Goal: Task Accomplishment & Management: Use online tool/utility

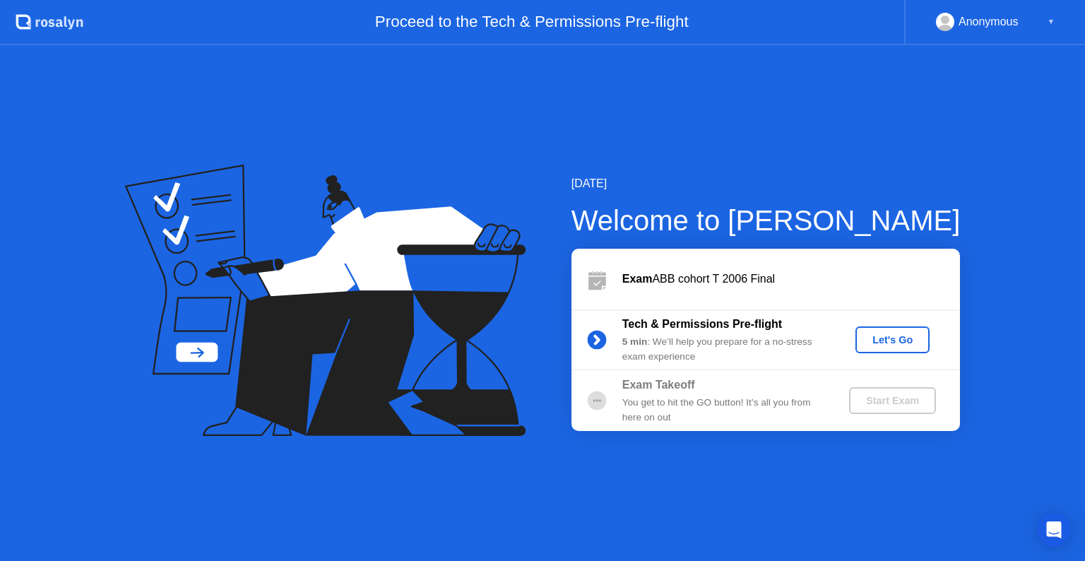
click at [894, 334] on div "Let's Go" at bounding box center [892, 339] width 63 height 11
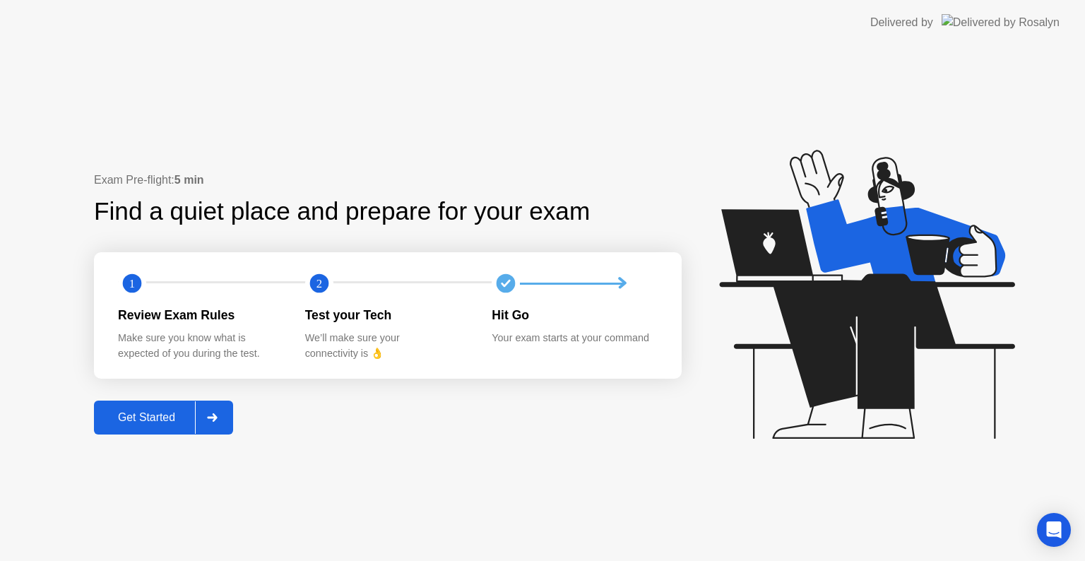
click at [167, 418] on div "Get Started" at bounding box center [146, 417] width 97 height 13
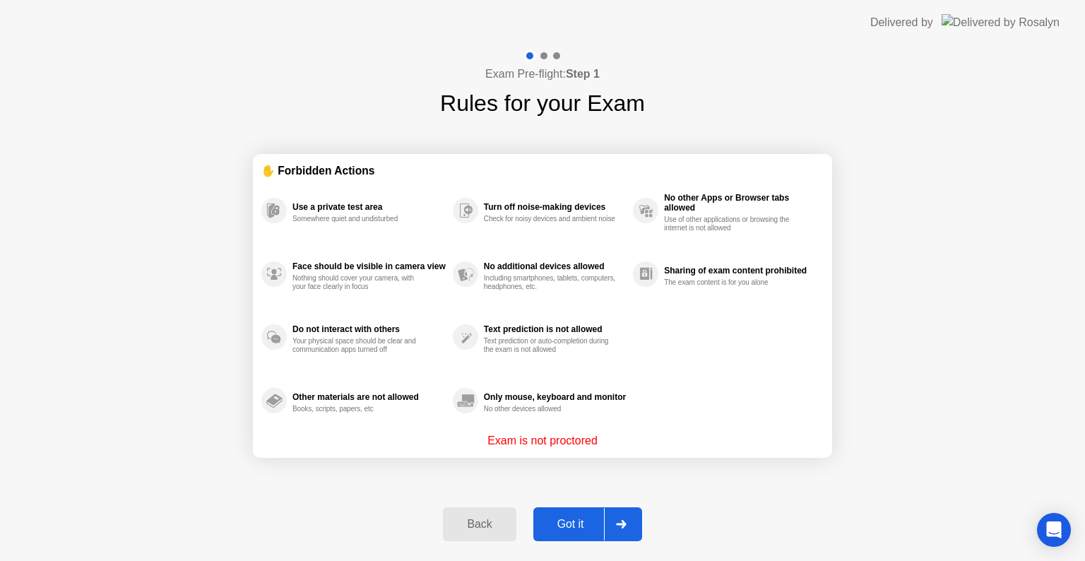
click at [561, 524] on div "Got it" at bounding box center [570, 524] width 66 height 13
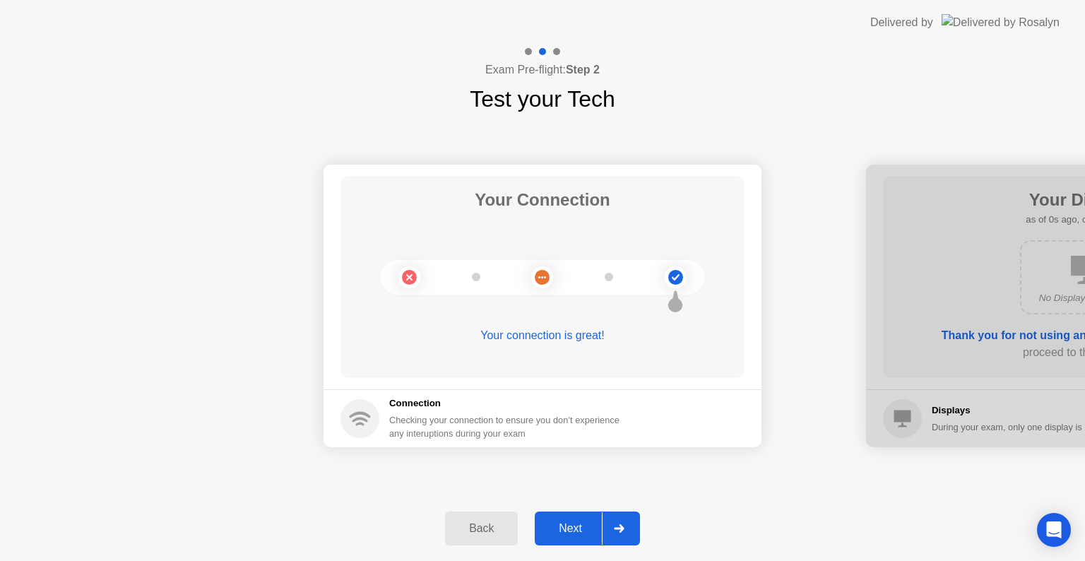
click at [564, 525] on div "Next" at bounding box center [570, 528] width 63 height 13
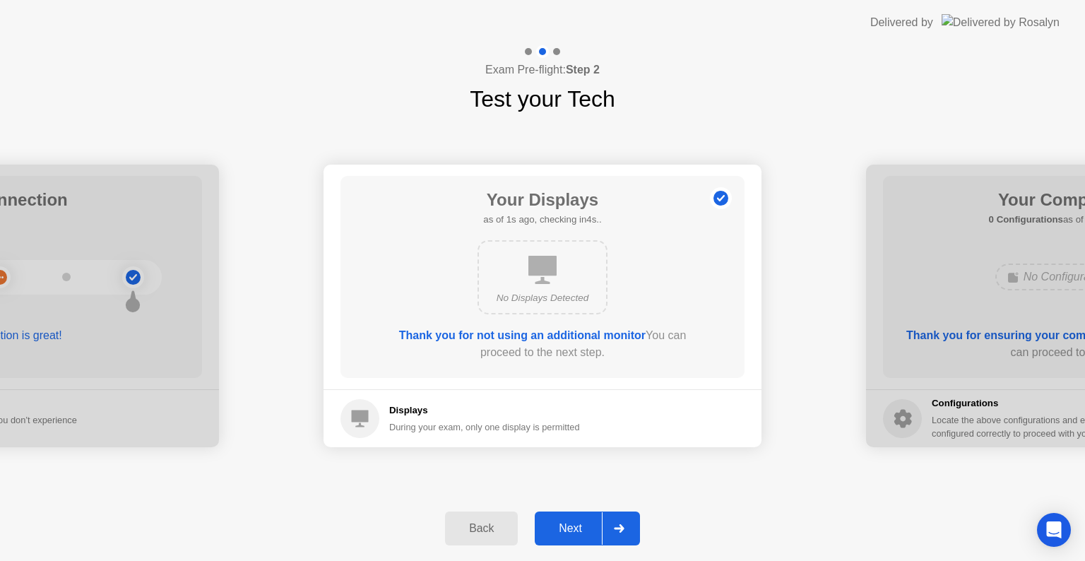
click at [564, 525] on div "Next" at bounding box center [570, 528] width 63 height 13
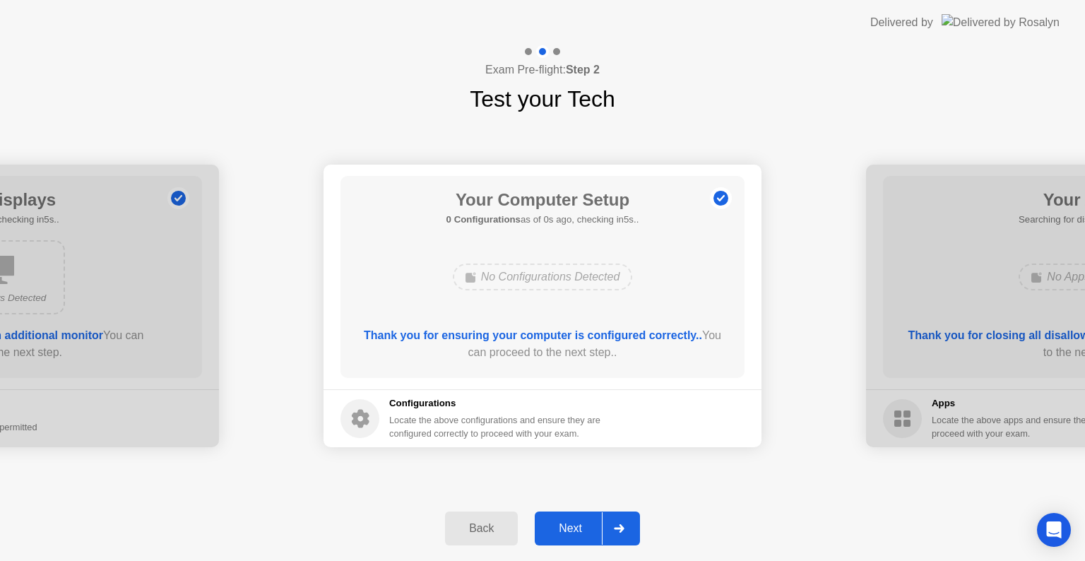
click at [564, 525] on div "Next" at bounding box center [570, 528] width 63 height 13
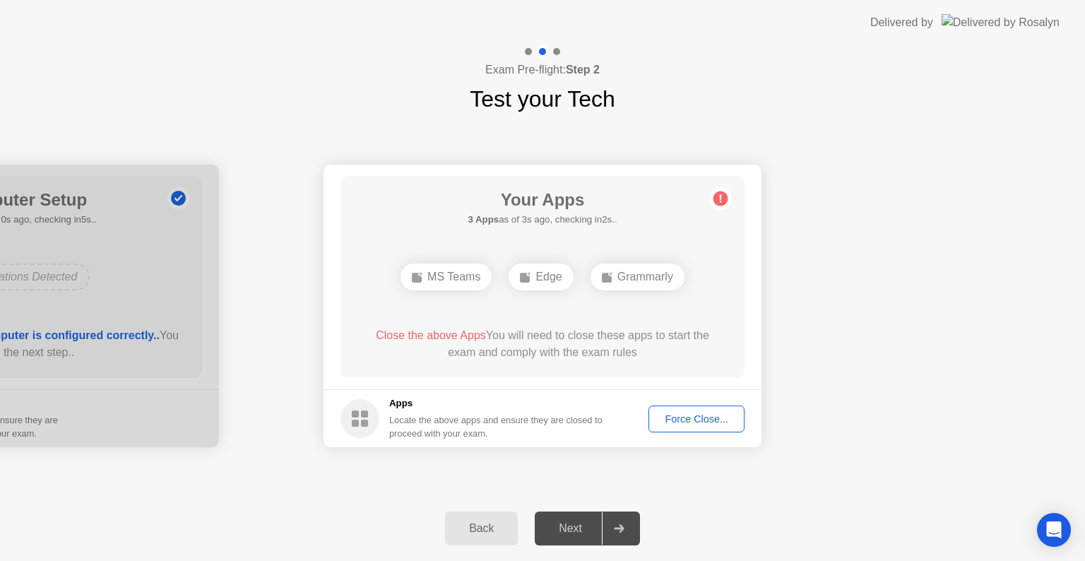
click at [679, 422] on div "Force Close..." at bounding box center [696, 418] width 86 height 11
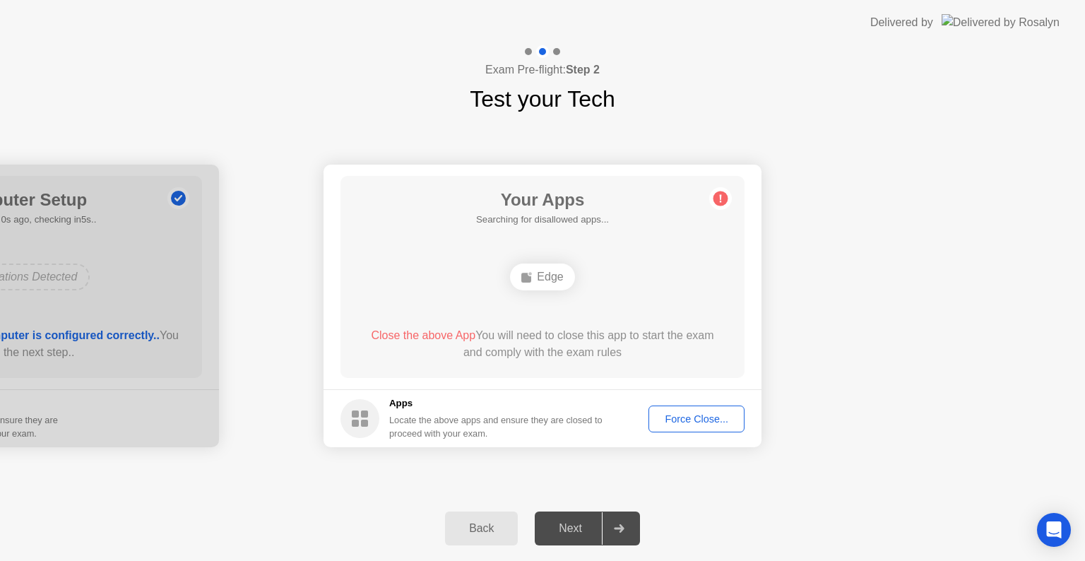
click at [670, 419] on div "Force Close..." at bounding box center [696, 418] width 86 height 11
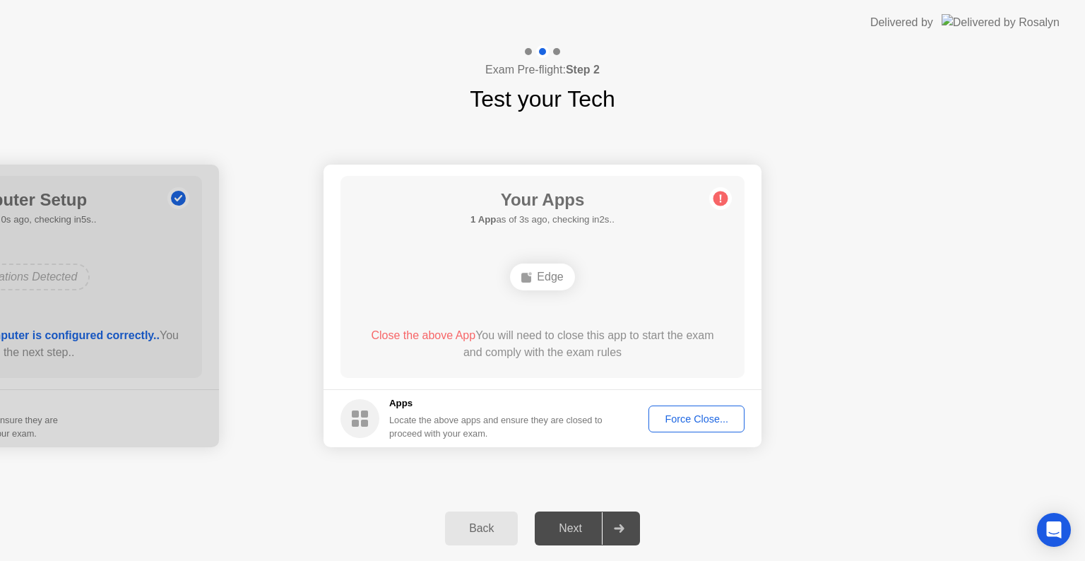
click at [695, 419] on div "Force Close..." at bounding box center [696, 418] width 86 height 11
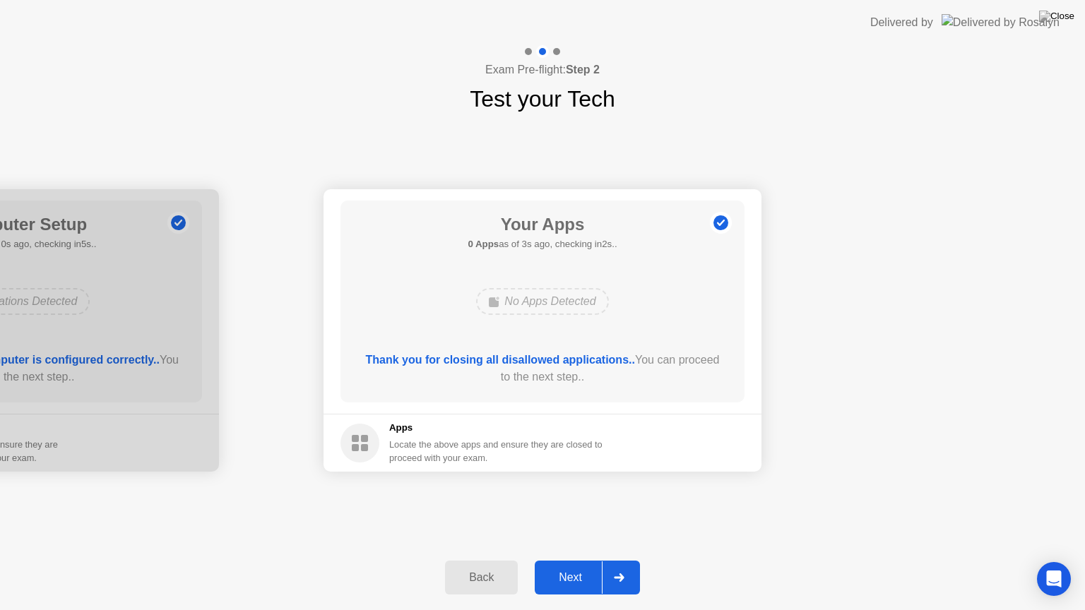
click at [573, 560] on div "Next" at bounding box center [570, 577] width 63 height 13
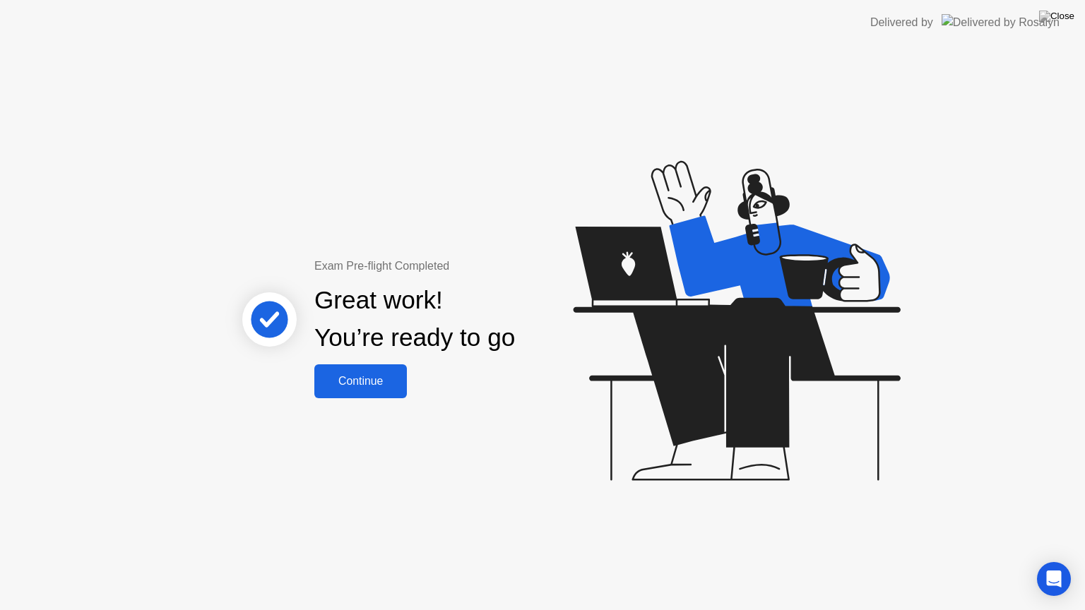
click at [376, 381] on div "Continue" at bounding box center [360, 381] width 84 height 13
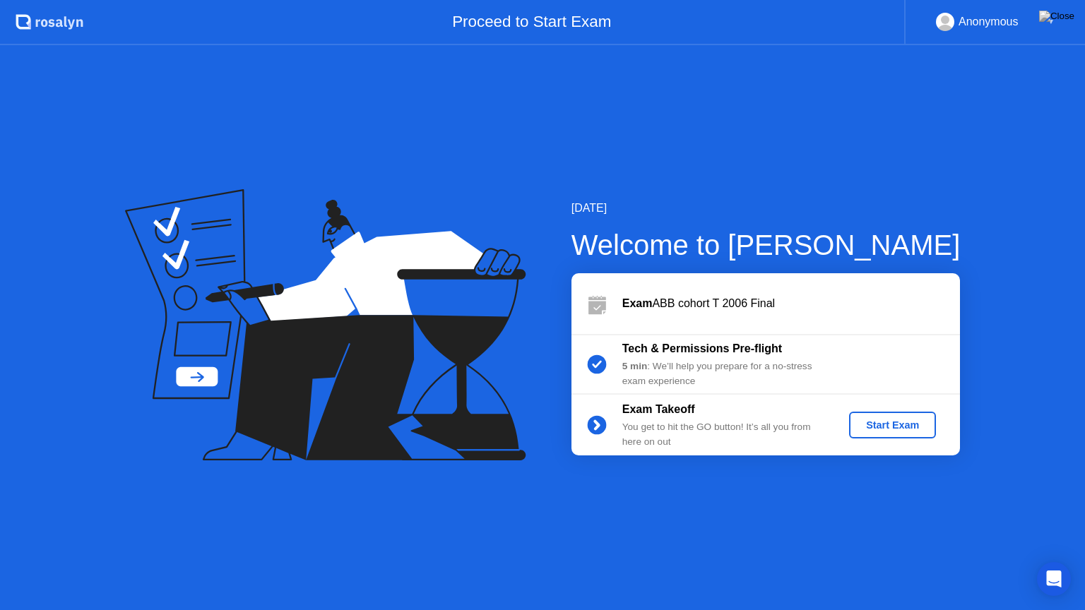
click at [892, 427] on div "Start Exam" at bounding box center [892, 424] width 76 height 11
